Goal: Task Accomplishment & Management: Complete application form

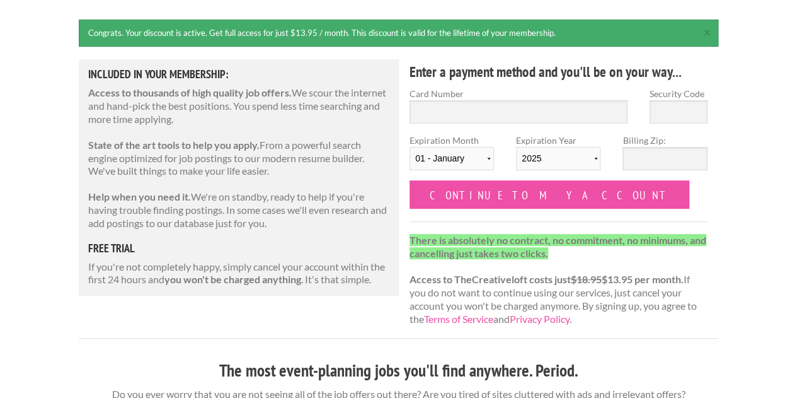
scroll to position [153, 0]
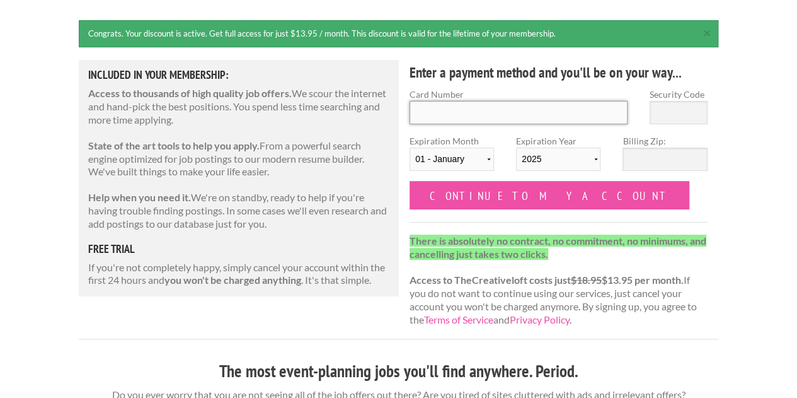
click at [472, 111] on input "Card Number" at bounding box center [519, 112] width 218 height 23
type input "5425430142431282"
type input "838"
select select "09"
select select "2028"
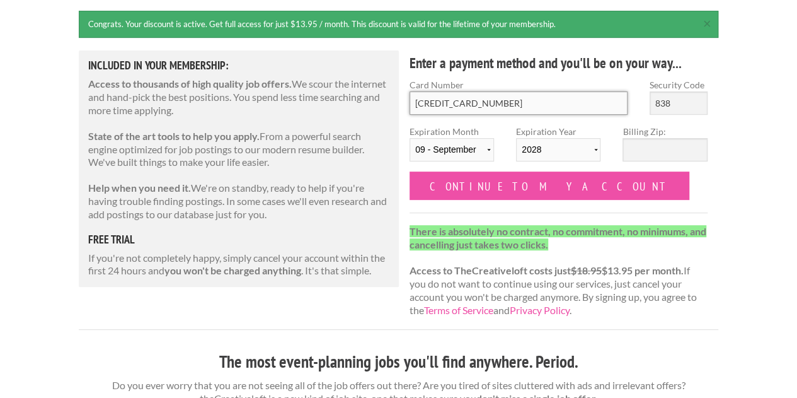
scroll to position [155, 0]
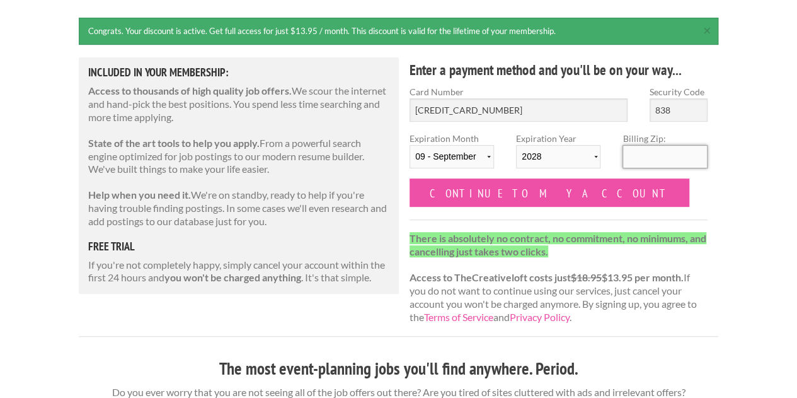
click at [632, 160] on input "Billing Zip:" at bounding box center [665, 156] width 84 height 23
type input "89506"
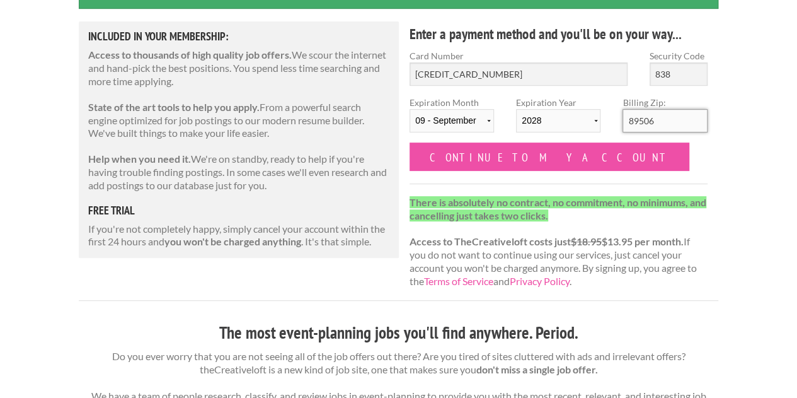
scroll to position [192, 0]
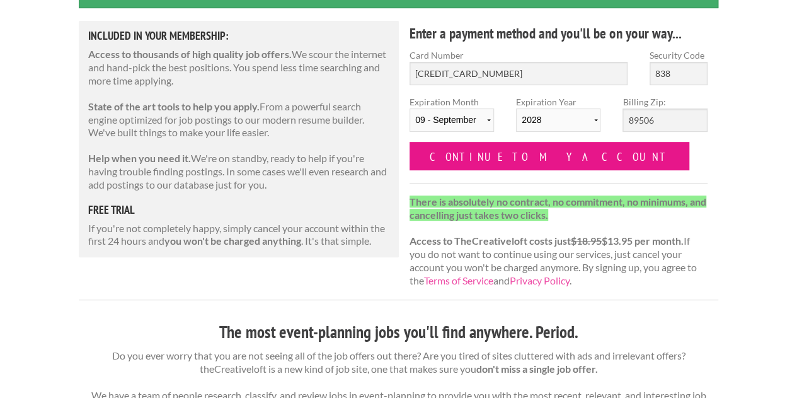
click at [483, 153] on input "Continue to my account" at bounding box center [550, 156] width 280 height 28
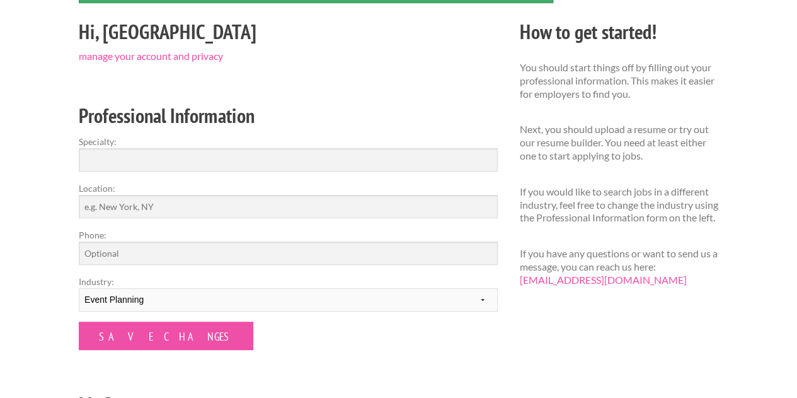
scroll to position [145, 0]
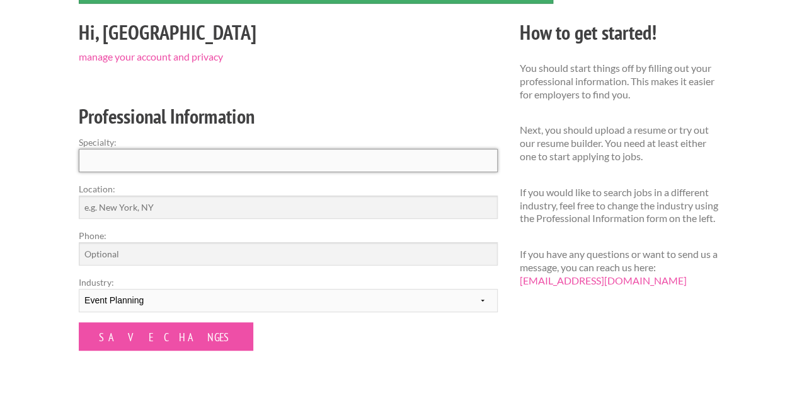
click at [253, 166] on input "Specialty:" at bounding box center [288, 160] width 419 height 23
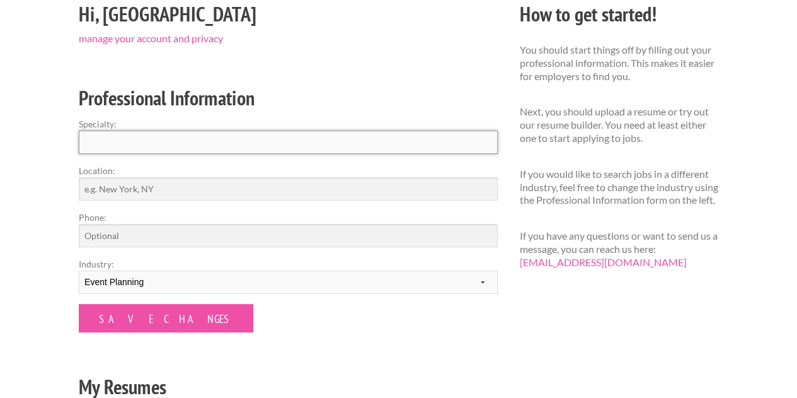
scroll to position [161, 0]
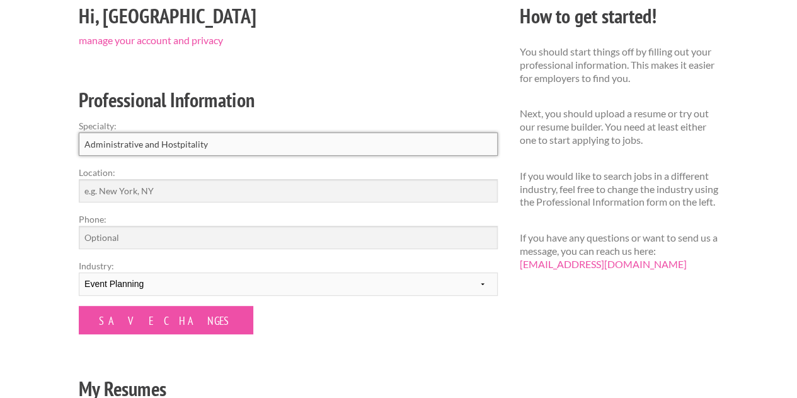
type input "Administrative and Hostpitality"
click at [185, 185] on input "Location:" at bounding box center [288, 190] width 419 height 23
type input "Reno, NV"
click at [140, 238] on input "Phone:" at bounding box center [288, 237] width 419 height 23
type input "7079278813"
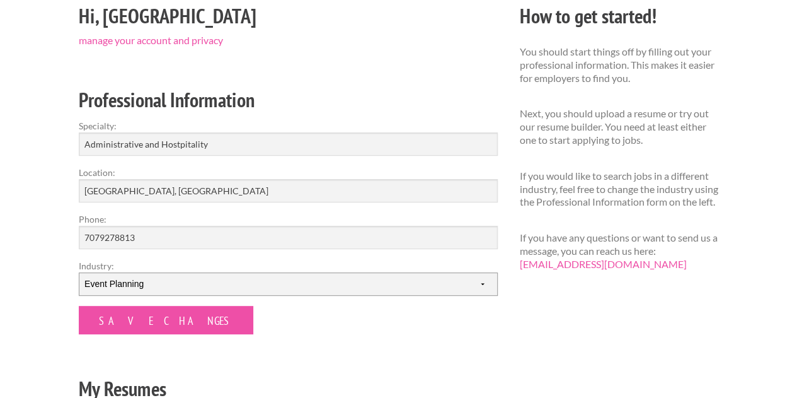
click at [135, 284] on select "--------- Fashion Interior Design Photography Event Planning Entertainment Musi…" at bounding box center [288, 283] width 419 height 23
click at [79, 272] on select "--------- Fashion Interior Design Photography Event Planning Entertainment Musi…" at bounding box center [288, 283] width 419 height 23
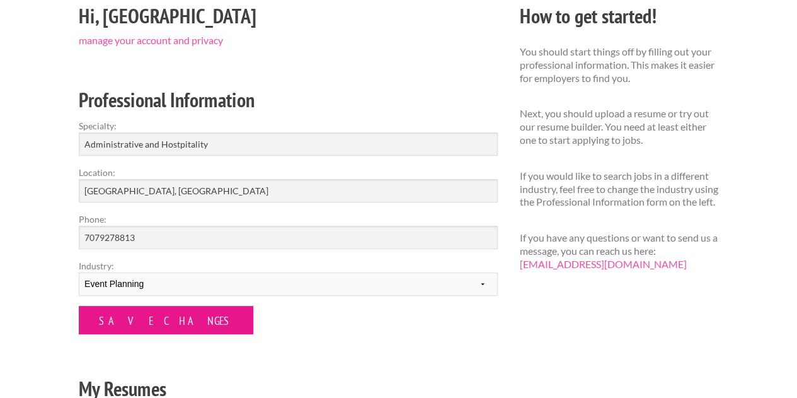
click at [134, 313] on input "Save Changes" at bounding box center [166, 320] width 175 height 28
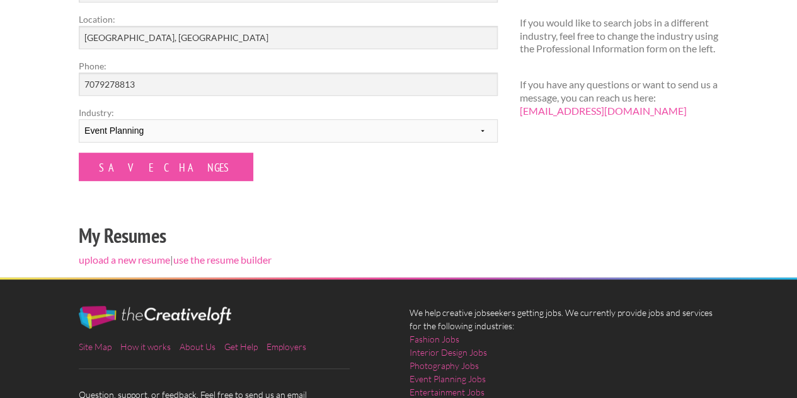
scroll to position [280, 0]
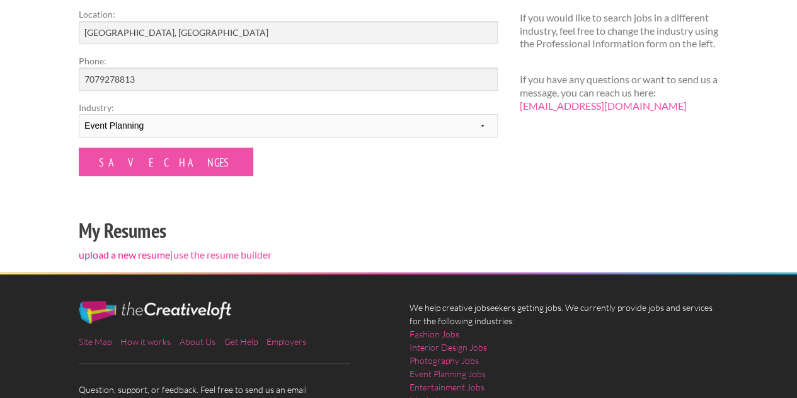
click at [153, 253] on link "upload a new resume" at bounding box center [124, 254] width 91 height 12
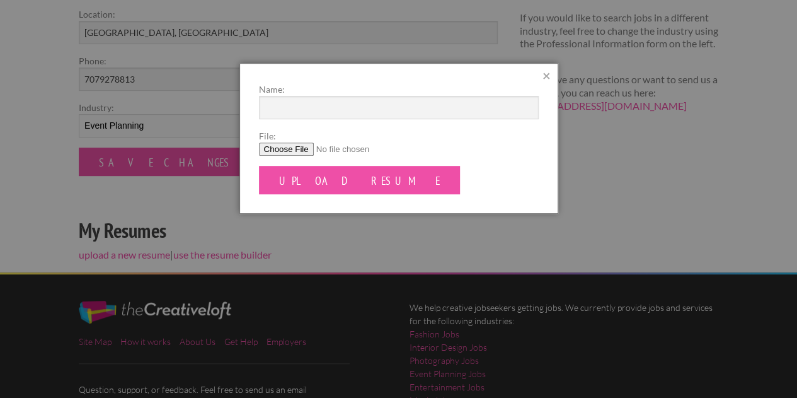
click at [268, 150] on input "File:" at bounding box center [399, 148] width 280 height 13
type input "C:\fakepath\[PERSON_NAME] Resume.docx"
click at [296, 110] on input "Name:" at bounding box center [399, 107] width 280 height 23
type input "R"
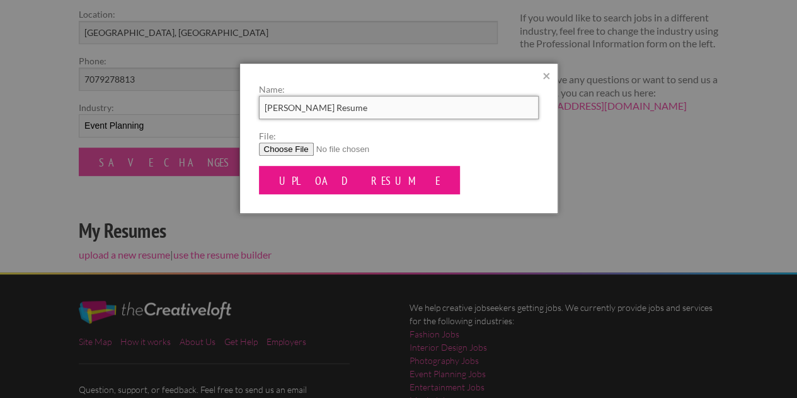
type input "[PERSON_NAME] Resume"
click at [297, 180] on input "Upload Resume" at bounding box center [360, 180] width 202 height 28
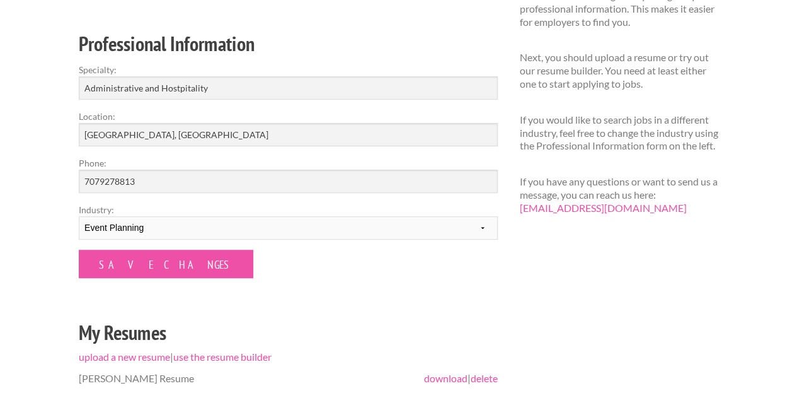
scroll to position [212, 0]
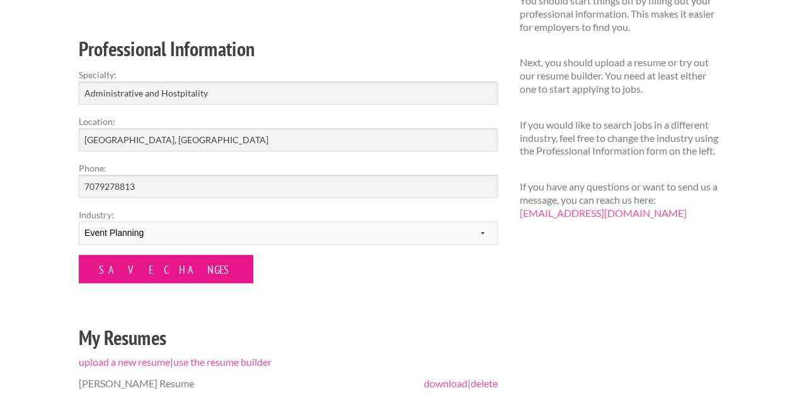
click at [141, 267] on input "Save Changes" at bounding box center [166, 269] width 175 height 28
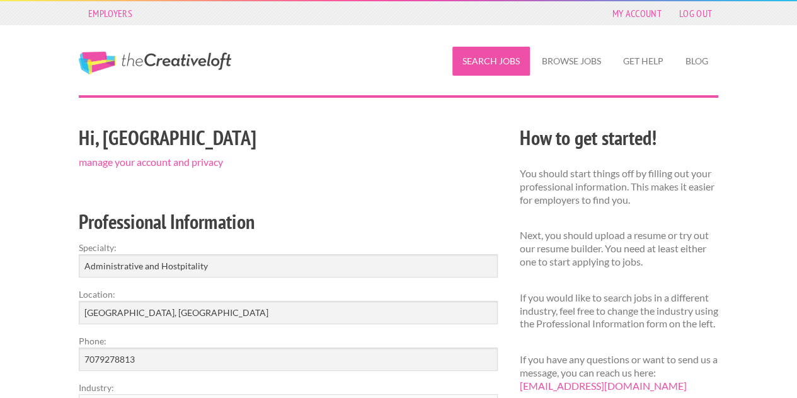
click at [480, 62] on link "Search Jobs" at bounding box center [492, 61] width 78 height 29
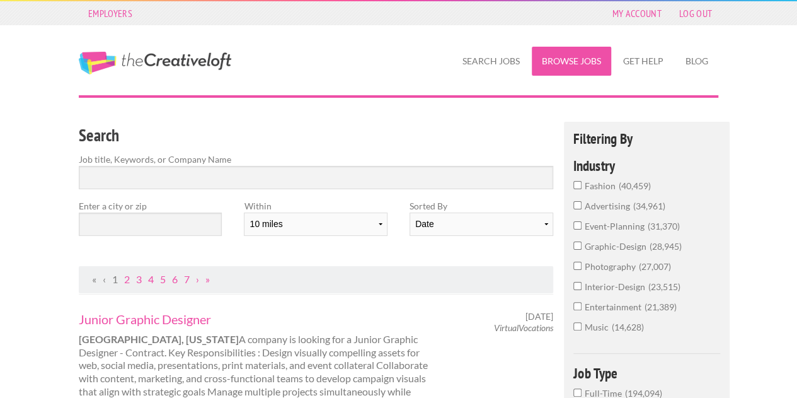
click at [560, 54] on link "Browse Jobs" at bounding box center [571, 61] width 79 height 29
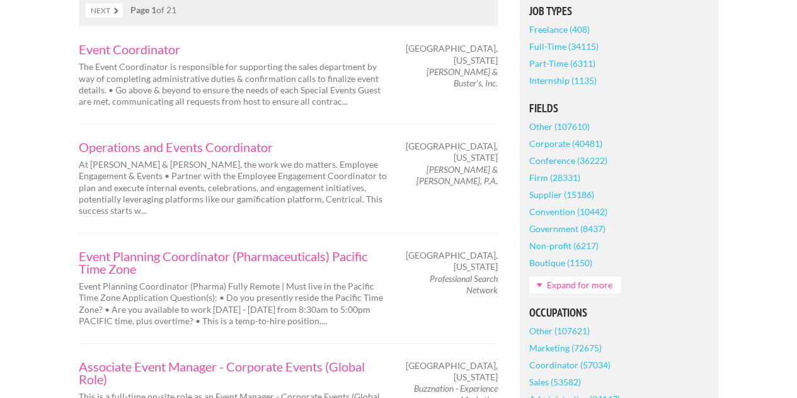
scroll to position [331, 0]
click at [153, 249] on link "Event Planning Coordinator (Pharmaceuticals) Pacific Time Zone" at bounding box center [233, 261] width 309 height 25
